Goal: Find specific page/section: Find specific page/section

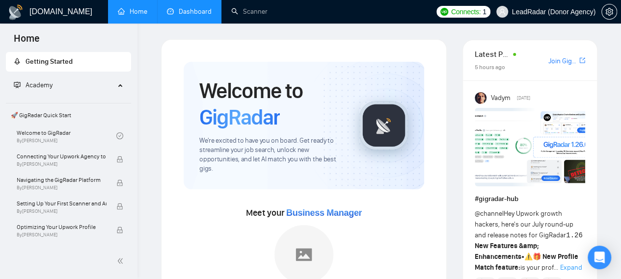
click at [180, 14] on link "Dashboard" at bounding box center [189, 11] width 45 height 8
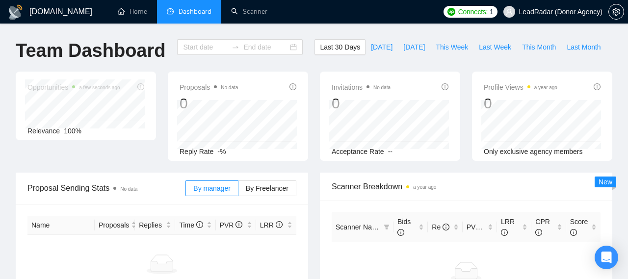
type input "[DATE]"
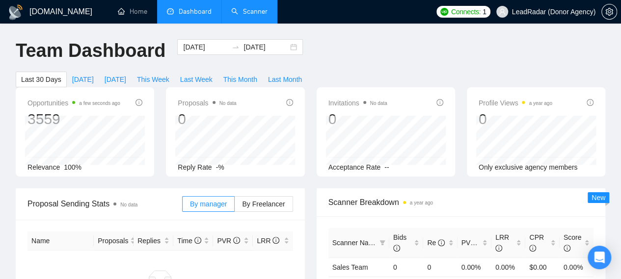
click at [253, 16] on link "Scanner" at bounding box center [249, 11] width 36 height 8
